Goal: Task Accomplishment & Management: Use online tool/utility

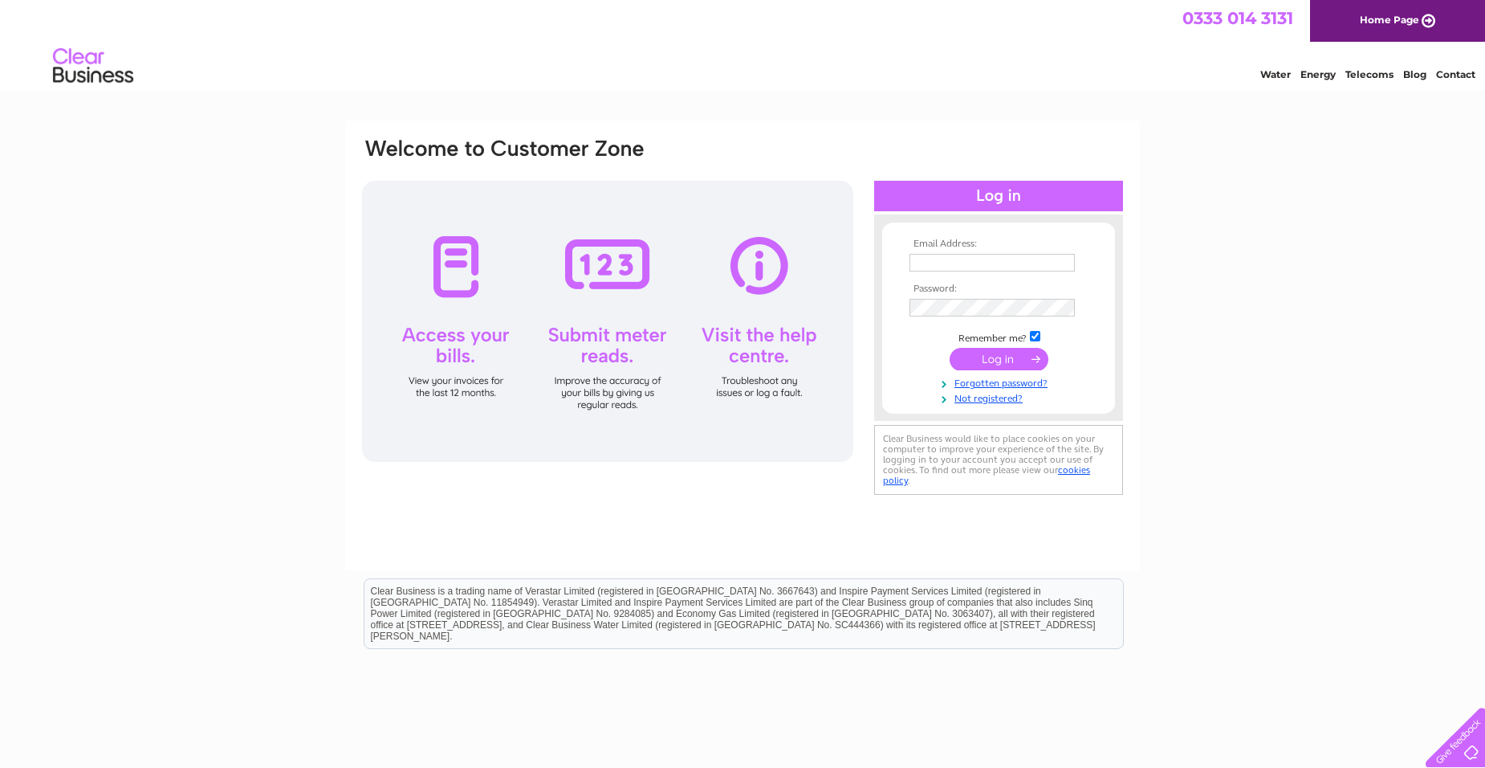
type input "[EMAIL_ADDRESS][DOMAIN_NAME]"
click at [911, 369] on td at bounding box center [999, 360] width 186 height 31
click at [990, 364] on input "submit" at bounding box center [999, 359] width 99 height 22
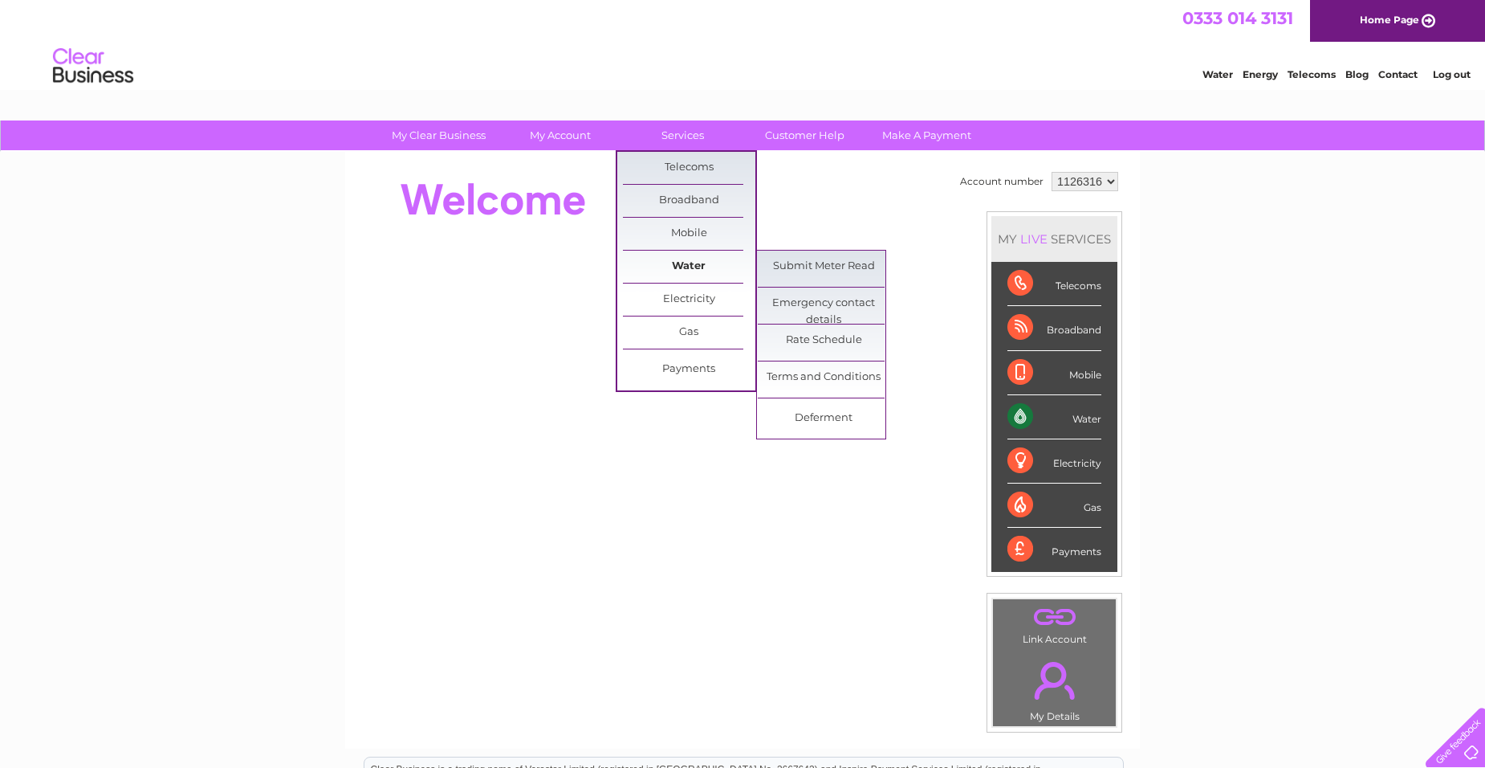
click at [682, 254] on link "Water" at bounding box center [689, 266] width 132 height 32
click at [833, 277] on link "Submit Meter Read" at bounding box center [824, 266] width 132 height 32
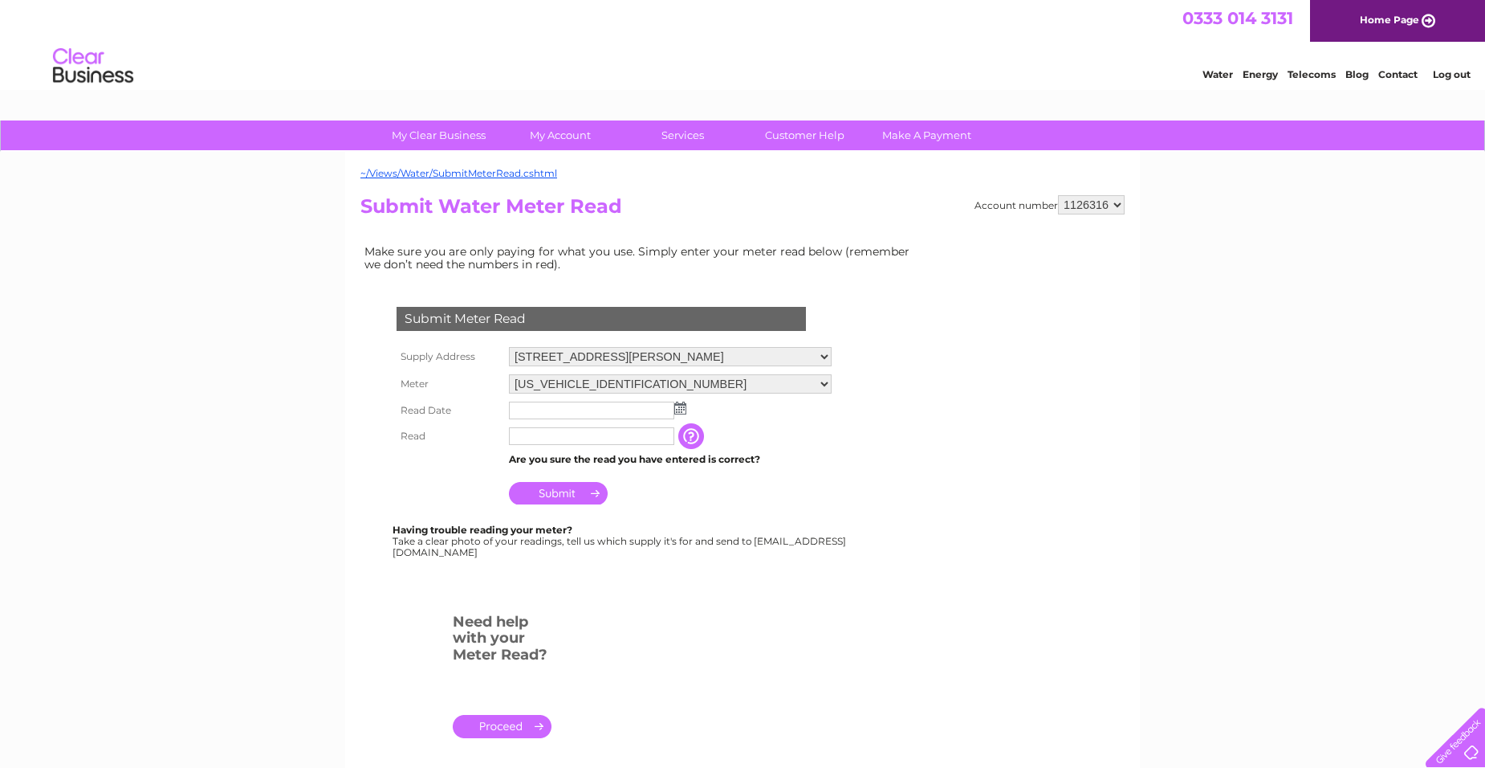
click at [580, 417] on input "text" at bounding box center [591, 410] width 165 height 18
click at [680, 406] on img at bounding box center [680, 407] width 12 height 13
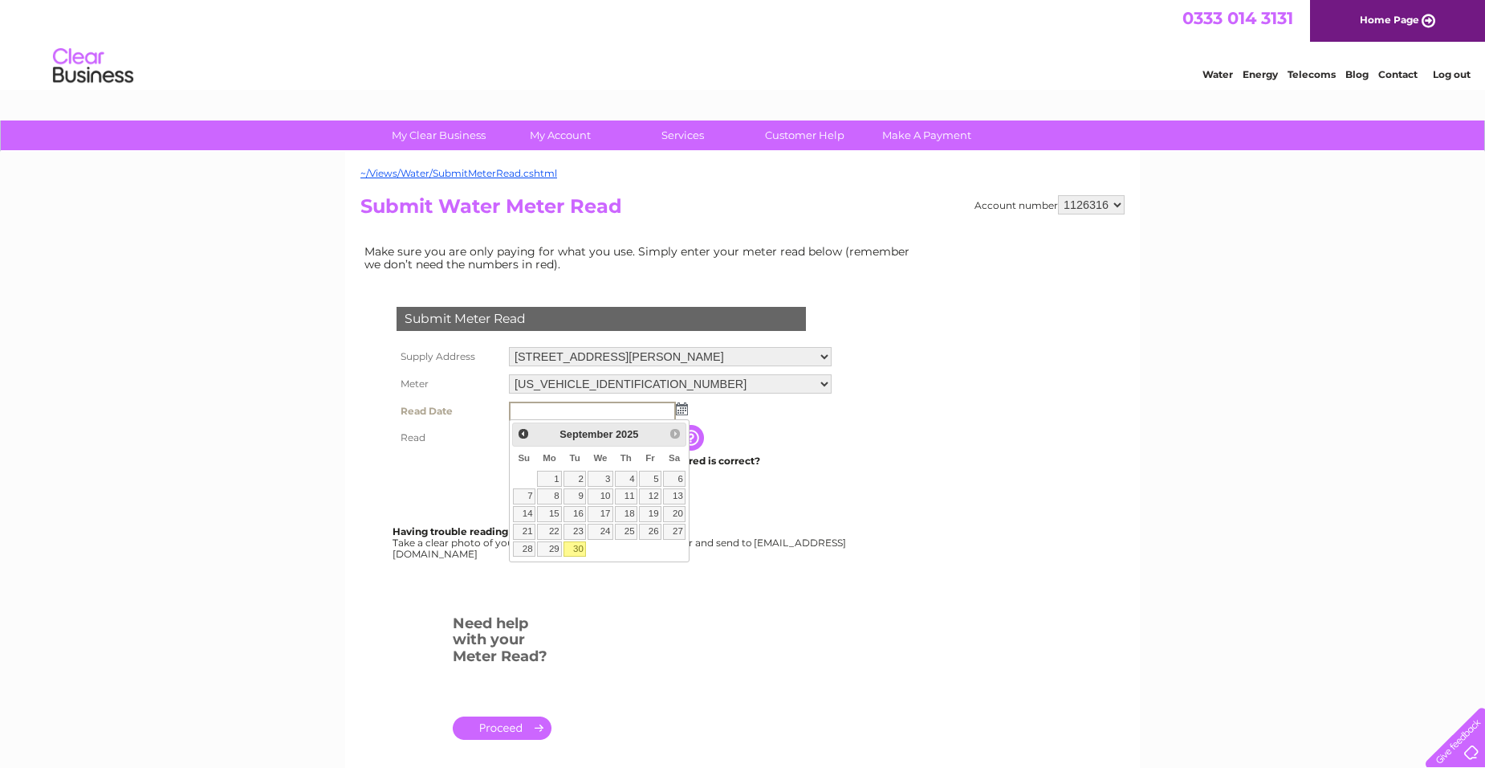
click at [572, 544] on link "30" at bounding box center [575, 549] width 22 height 16
type input "2025/09/30"
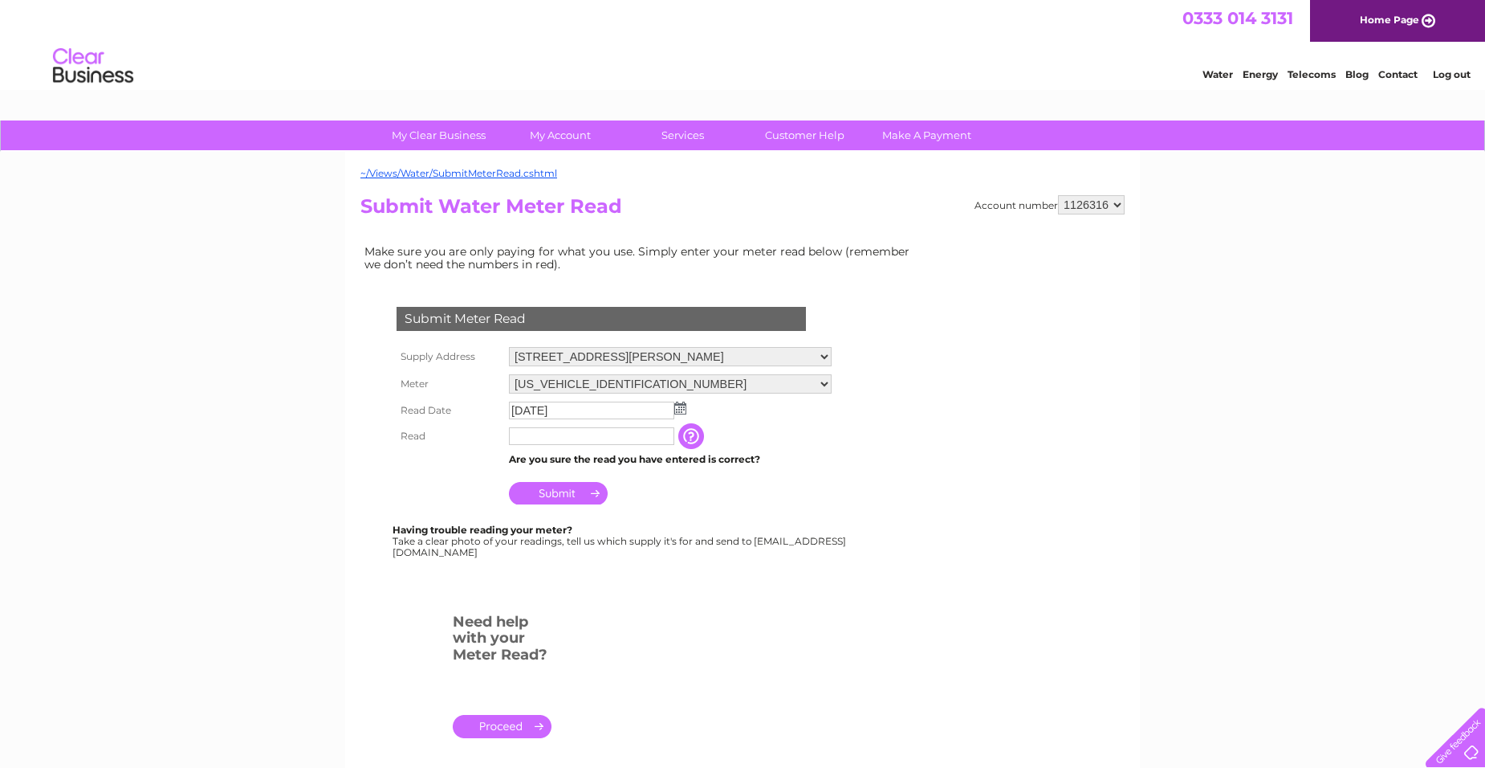
click at [576, 447] on td at bounding box center [591, 436] width 173 height 26
click at [575, 441] on input "text" at bounding box center [591, 436] width 165 height 18
click at [554, 499] on input "Submit" at bounding box center [558, 494] width 99 height 22
click at [548, 445] on input "82422" at bounding box center [591, 436] width 165 height 18
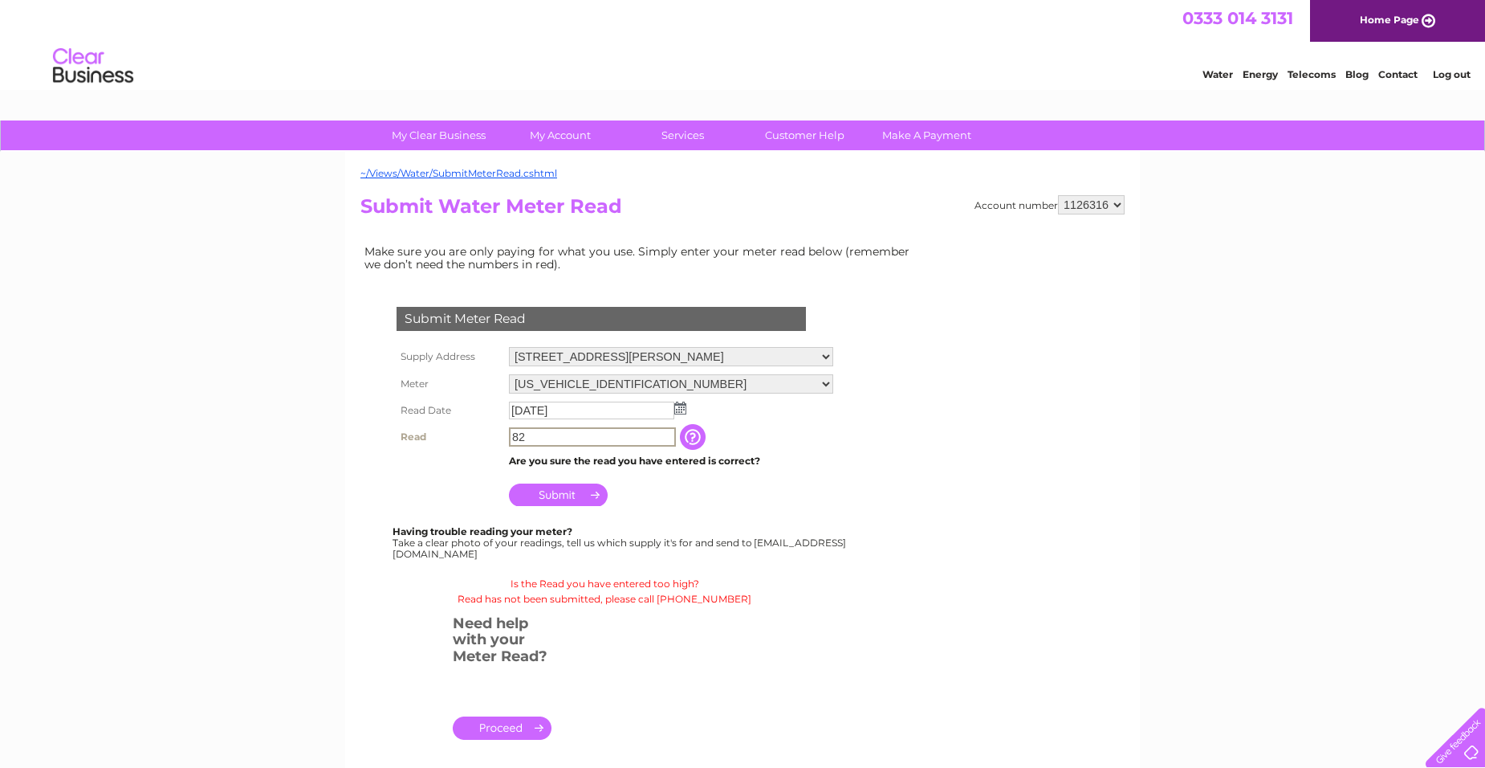
type input "8"
type input "422"
click at [547, 497] on input "Submit" at bounding box center [558, 494] width 99 height 22
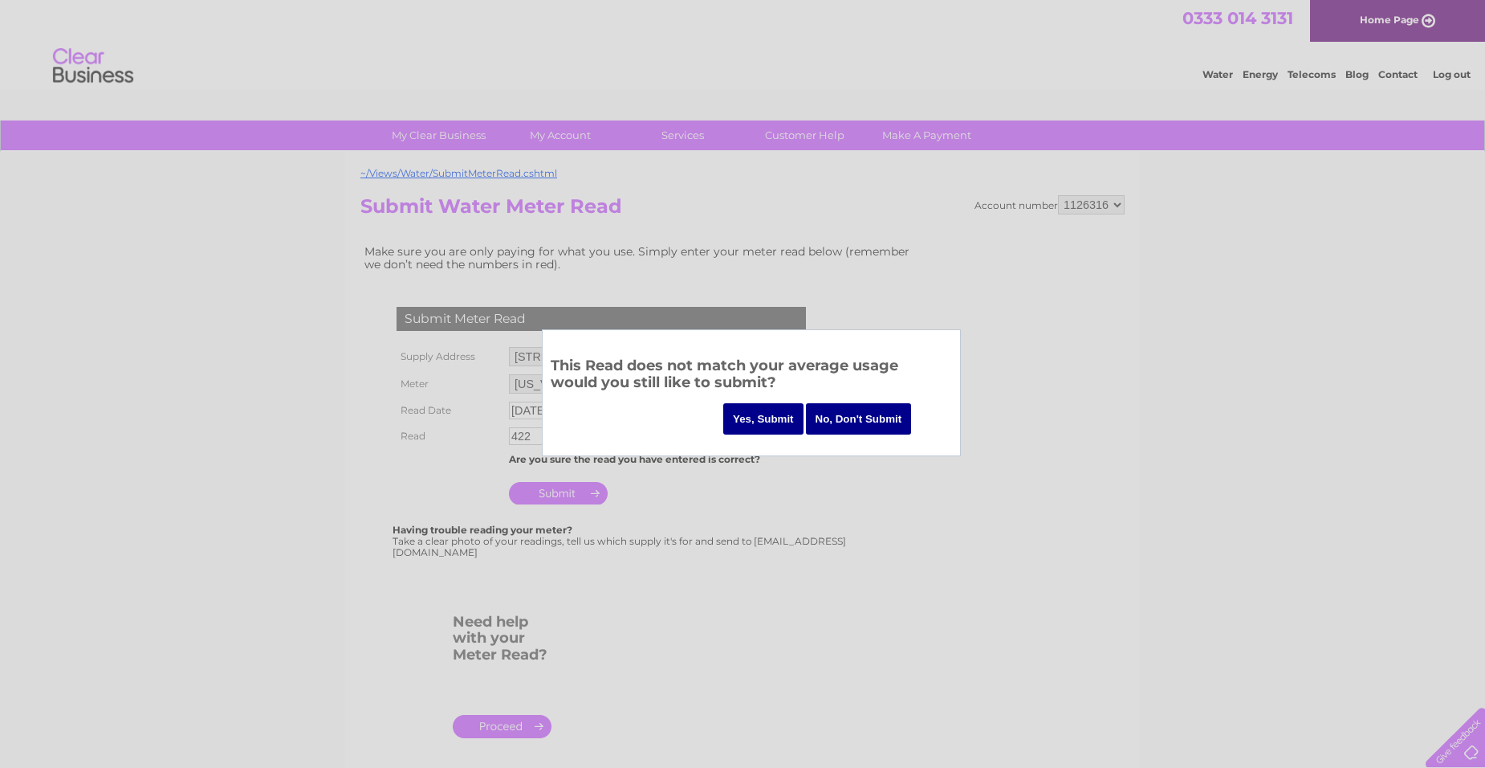
click at [901, 419] on input "No, Don't Submit" at bounding box center [859, 418] width 106 height 31
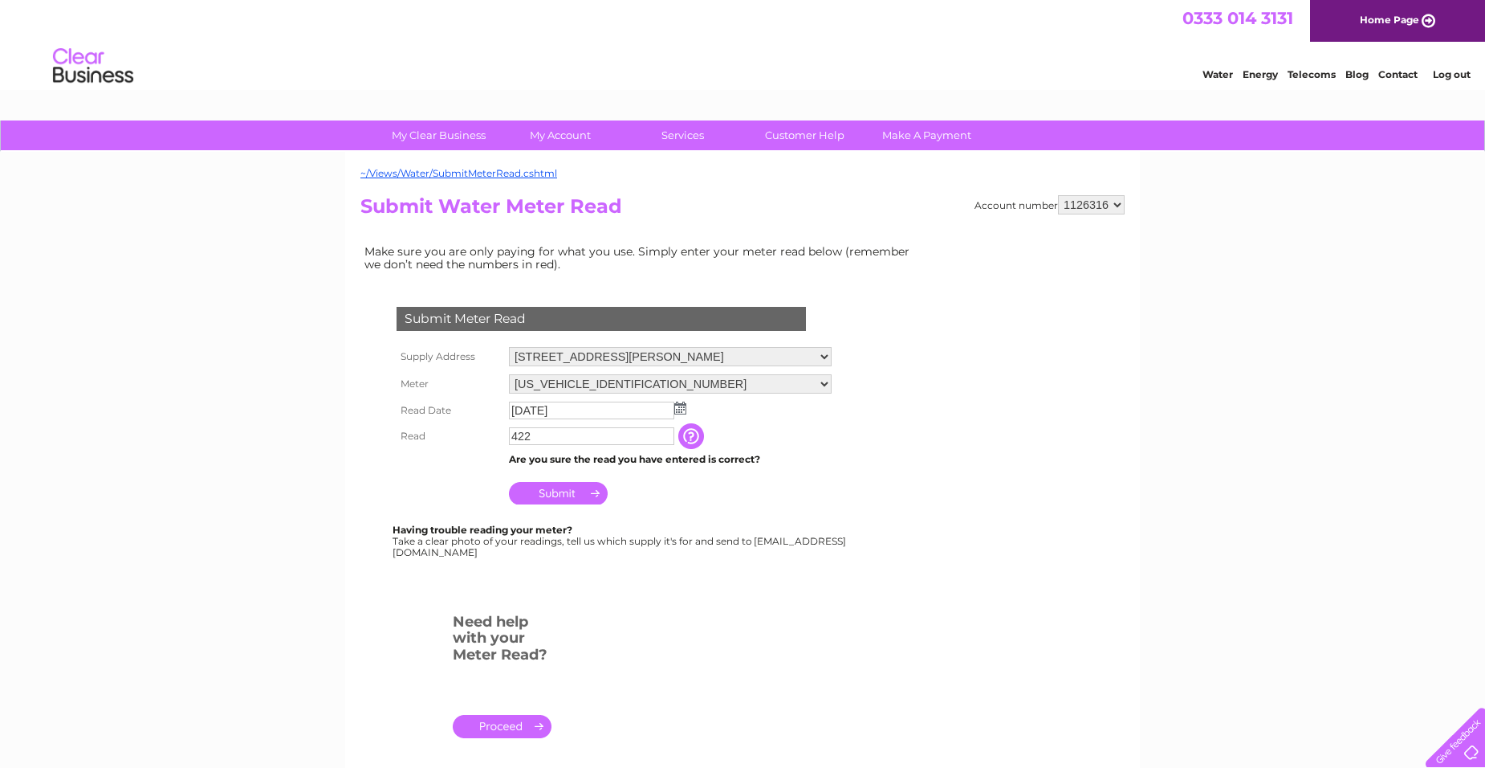
click at [580, 496] on input "Submit" at bounding box center [558, 493] width 99 height 22
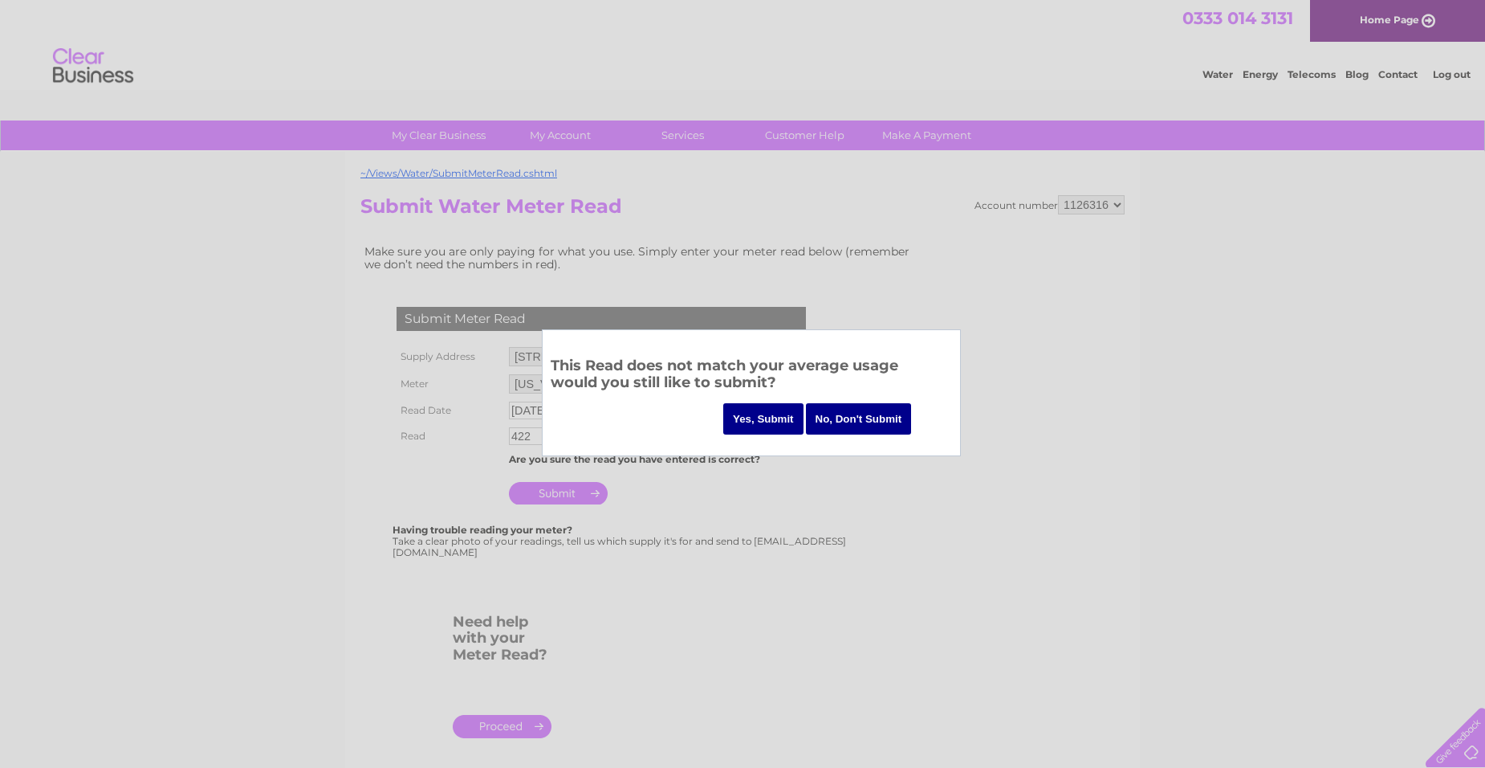
click at [845, 413] on input "No, Don't Submit" at bounding box center [859, 418] width 106 height 31
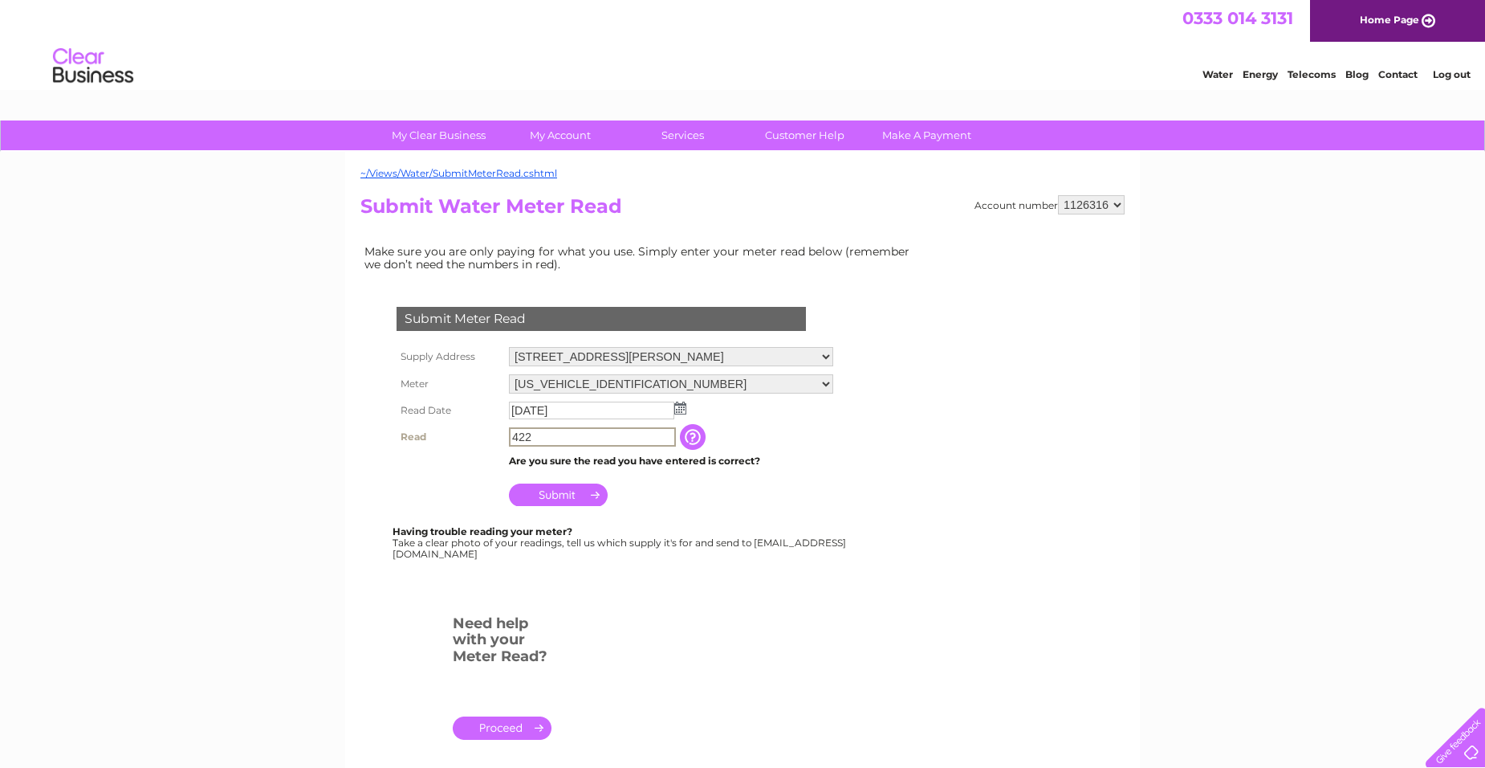
drag, startPoint x: 585, startPoint y: 435, endPoint x: 495, endPoint y: 435, distance: 89.9
click at [495, 435] on tr "Read 422 The reading you have just taken from your water meter. Our records ind…" at bounding box center [615, 436] width 445 height 27
type input "82"
click at [548, 507] on td "Submit" at bounding box center [671, 490] width 332 height 39
click at [552, 499] on input "Submit" at bounding box center [558, 493] width 99 height 22
